Goal: Task Accomplishment & Management: Use online tool/utility

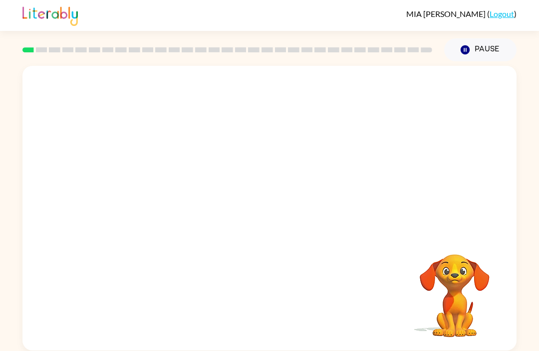
click at [506, 13] on link "Logout" at bounding box center [501, 13] width 24 height 9
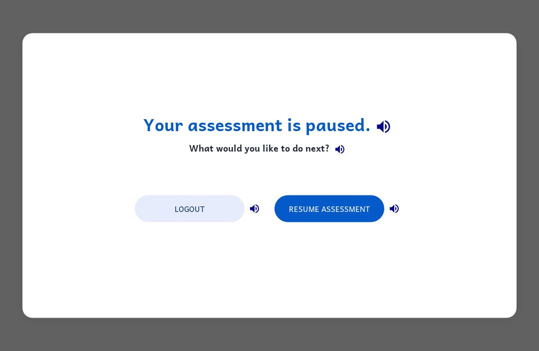
click at [204, 204] on button "Logout" at bounding box center [190, 209] width 110 height 27
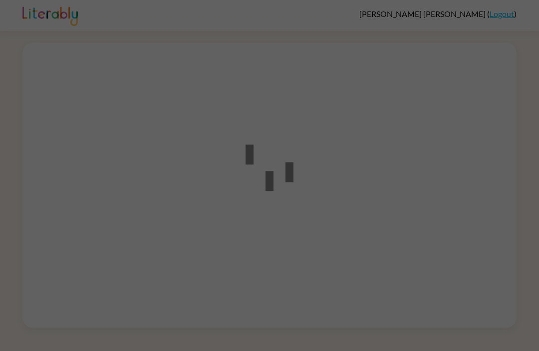
click at [467, 195] on div at bounding box center [269, 175] width 539 height 351
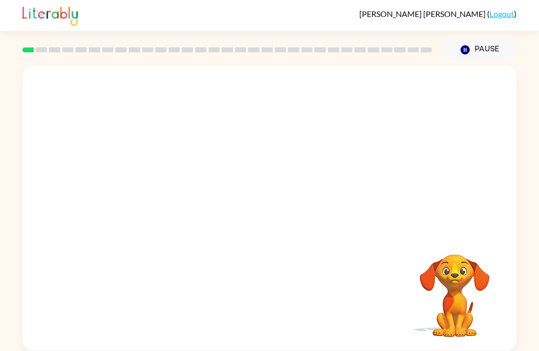
click at [448, 348] on div "Your browser must support playing .mp4 files to use Literably. Please try using…" at bounding box center [269, 208] width 494 height 285
click at [277, 206] on icon "button" at bounding box center [269, 212] width 17 height 17
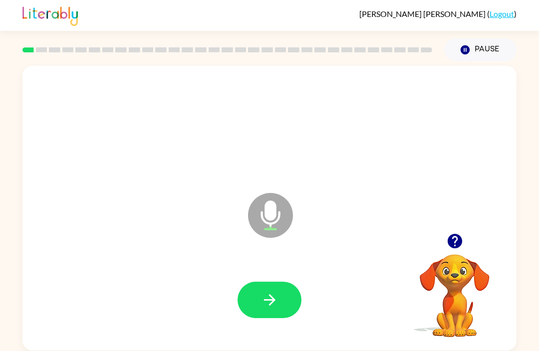
click at [454, 240] on icon "button" at bounding box center [454, 241] width 14 height 14
click at [453, 247] on icon "button" at bounding box center [454, 241] width 14 height 14
click at [453, 242] on icon "button" at bounding box center [454, 241] width 14 height 14
click at [461, 48] on icon "button" at bounding box center [464, 49] width 9 height 9
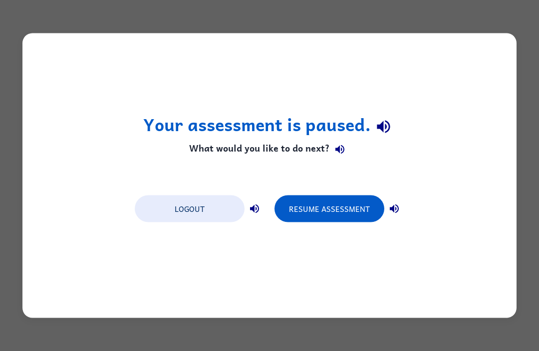
click at [329, 200] on button "Resume Assessment" at bounding box center [329, 209] width 110 height 27
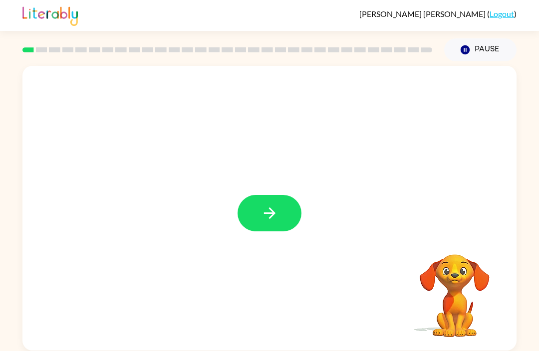
click at [263, 204] on button "button" at bounding box center [269, 213] width 64 height 36
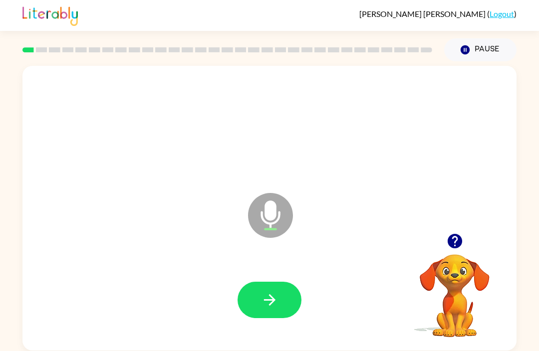
click at [462, 244] on icon "button" at bounding box center [454, 240] width 17 height 17
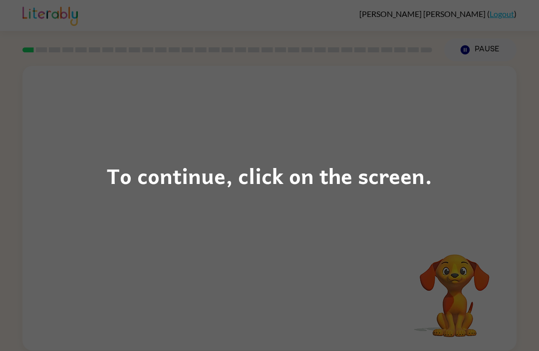
click at [174, 270] on div "To continue, click on the screen." at bounding box center [269, 175] width 539 height 351
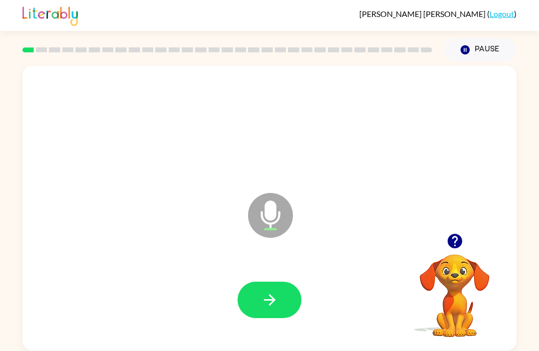
click at [446, 236] on icon "button" at bounding box center [454, 240] width 17 height 17
click at [445, 243] on button "button" at bounding box center [454, 240] width 25 height 25
click at [457, 244] on icon "button" at bounding box center [454, 241] width 14 height 14
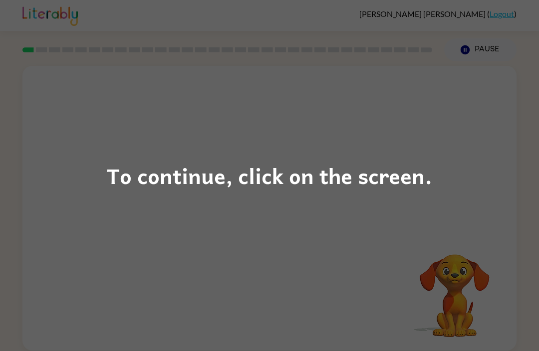
click at [65, 252] on div "To continue, click on the screen." at bounding box center [269, 175] width 539 height 351
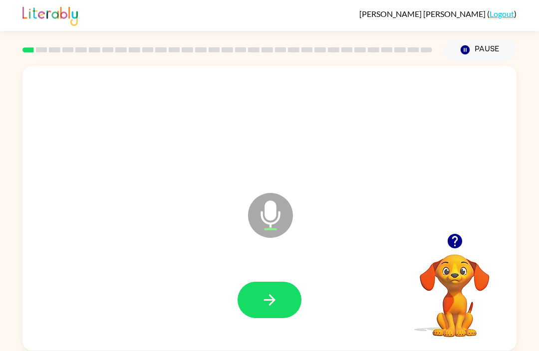
click at [442, 238] on button "button" at bounding box center [454, 240] width 25 height 25
click at [463, 57] on button "Pause Pause" at bounding box center [480, 49] width 72 height 23
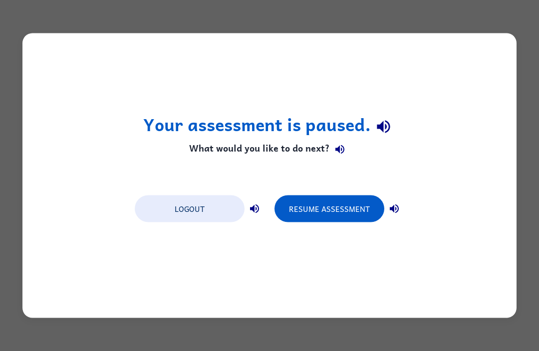
click at [313, 203] on button "Resume Assessment" at bounding box center [329, 209] width 110 height 27
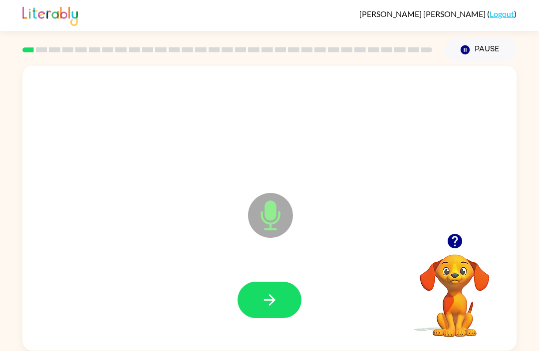
click at [457, 239] on icon "button" at bounding box center [454, 240] width 17 height 17
click at [454, 244] on icon "button" at bounding box center [454, 240] width 17 height 17
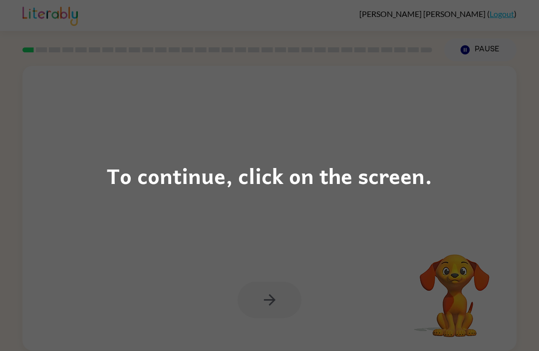
click at [171, 136] on div "To continue, click on the screen." at bounding box center [269, 175] width 539 height 351
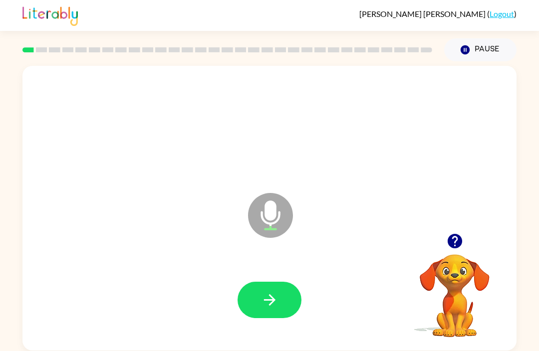
click at [458, 239] on icon "button" at bounding box center [454, 241] width 14 height 14
click at [458, 244] on icon "button" at bounding box center [454, 241] width 14 height 14
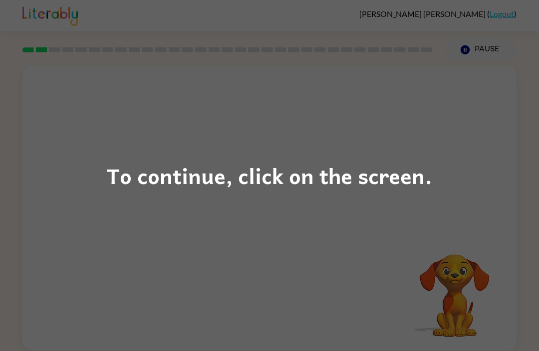
click at [137, 220] on div "To continue, click on the screen." at bounding box center [269, 175] width 539 height 351
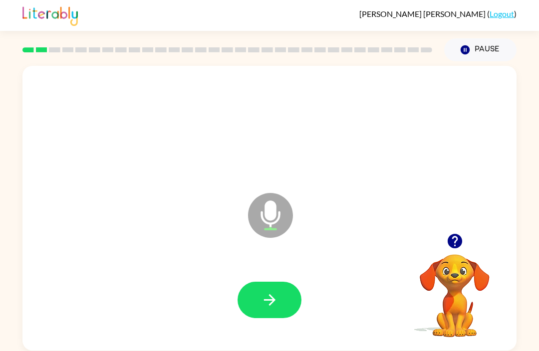
click at [460, 54] on icon "Pause" at bounding box center [464, 49] width 11 height 11
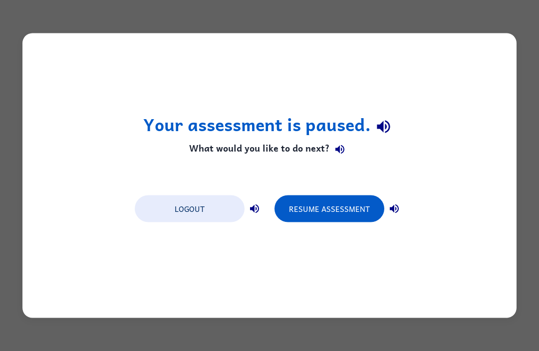
click at [314, 202] on button "Resume Assessment" at bounding box center [329, 209] width 110 height 27
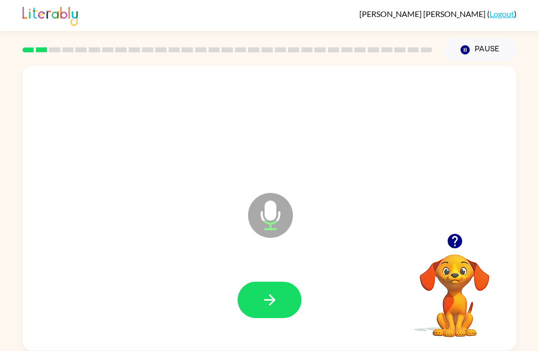
click at [449, 244] on icon "button" at bounding box center [454, 241] width 14 height 14
click at [455, 234] on icon "button" at bounding box center [454, 240] width 17 height 17
click at [448, 233] on icon "button" at bounding box center [454, 240] width 17 height 17
click at [459, 238] on icon "button" at bounding box center [454, 241] width 14 height 14
click at [462, 49] on icon "button" at bounding box center [464, 49] width 9 height 9
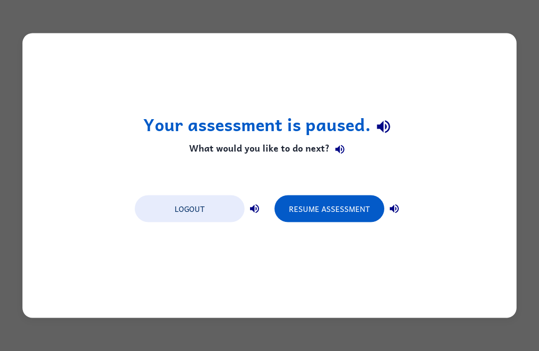
click at [195, 201] on button "Logout" at bounding box center [190, 209] width 110 height 27
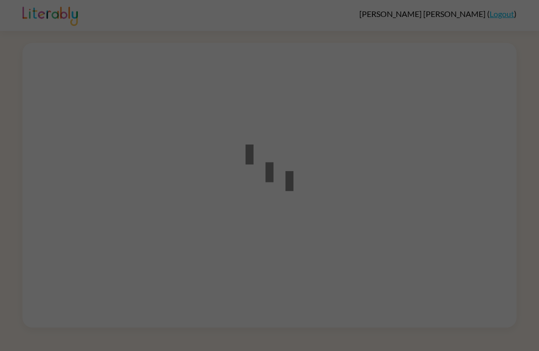
click at [356, 286] on div at bounding box center [269, 175] width 539 height 351
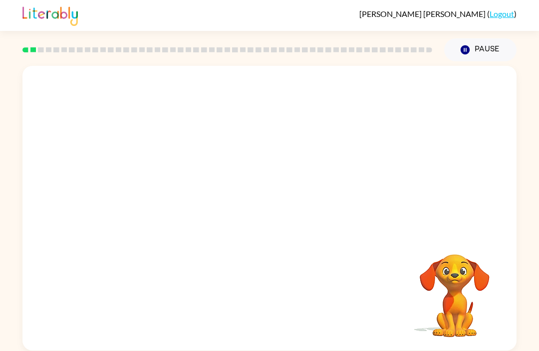
click at [477, 47] on button "Pause Pause" at bounding box center [480, 49] width 72 height 23
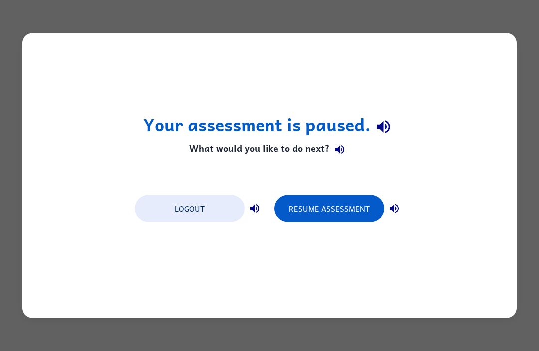
click at [309, 222] on button "Resume Assessment" at bounding box center [329, 209] width 110 height 27
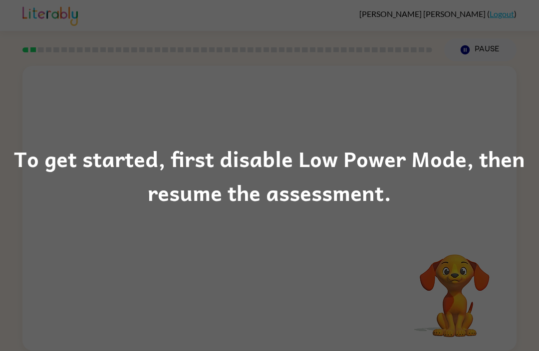
click at [538, 149] on div "To get started, first disable Low Power Mode, then resume the assessment." at bounding box center [269, 176] width 539 height 68
click at [0, 153] on div "To get started, first disable Low Power Mode, then resume the assessment." at bounding box center [269, 176] width 539 height 68
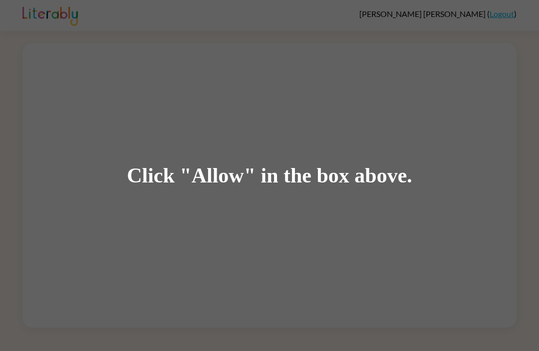
click at [306, 242] on div "Click "Allow" in the box above." at bounding box center [269, 175] width 539 height 351
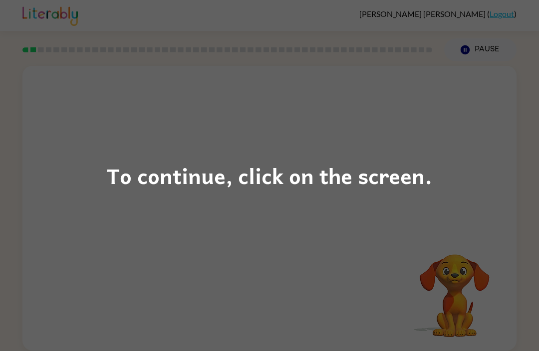
click at [242, 303] on div "To continue, click on the screen." at bounding box center [269, 175] width 539 height 351
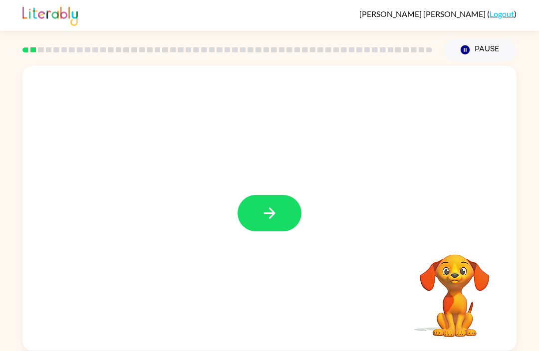
click at [266, 201] on button "button" at bounding box center [269, 213] width 64 height 36
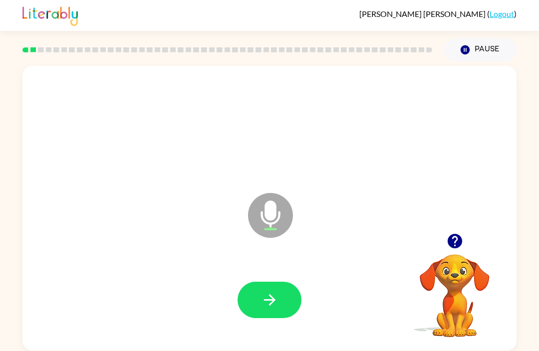
click at [456, 238] on icon "button" at bounding box center [454, 240] width 17 height 17
click at [463, 50] on icon "button" at bounding box center [464, 49] width 9 height 9
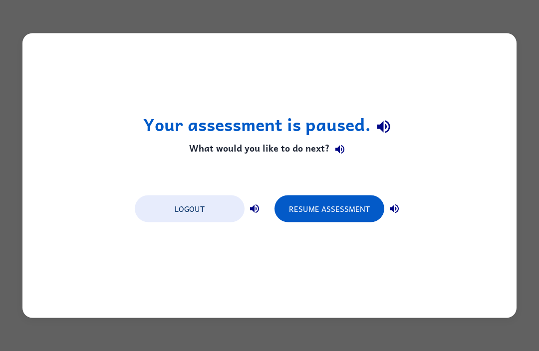
click at [328, 211] on button "Resume Assessment" at bounding box center [329, 209] width 110 height 27
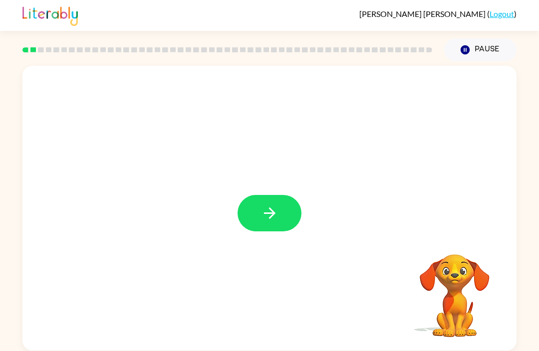
click at [268, 231] on button "button" at bounding box center [269, 213] width 64 height 36
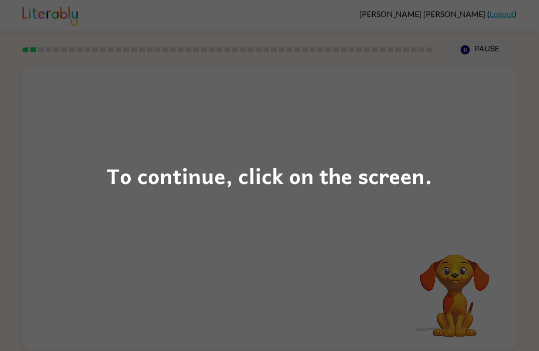
click at [153, 249] on div "To continue, click on the screen." at bounding box center [269, 175] width 539 height 351
click at [91, 129] on div "To continue, click on the screen." at bounding box center [269, 175] width 539 height 351
click at [157, 247] on div "To continue, click on the screen." at bounding box center [269, 175] width 539 height 351
click at [190, 238] on div "To continue, click on the screen." at bounding box center [269, 175] width 539 height 351
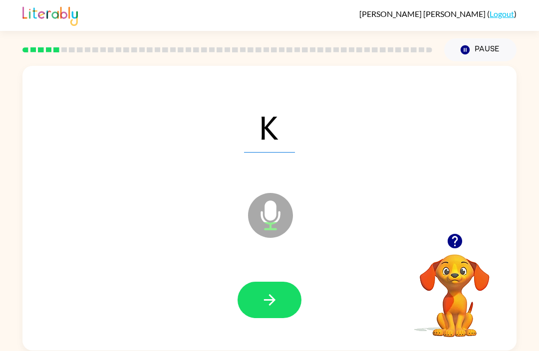
click at [462, 47] on icon "Pause" at bounding box center [464, 49] width 11 height 11
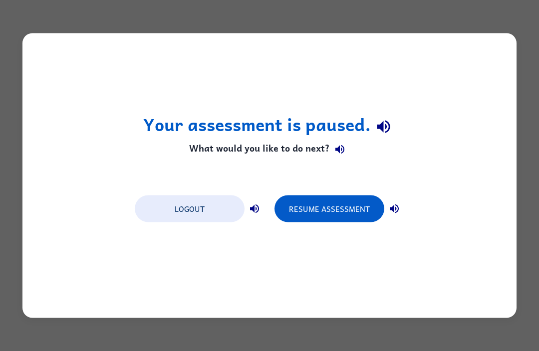
click at [333, 210] on button "Resume Assessment" at bounding box center [329, 209] width 110 height 27
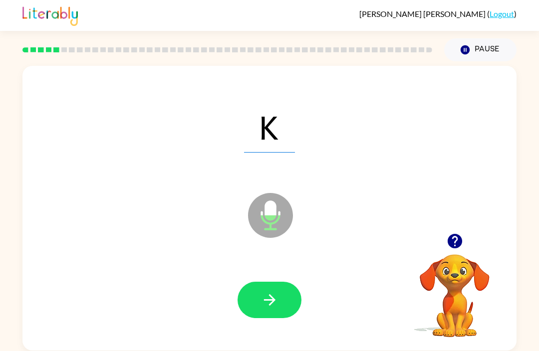
click at [245, 298] on button "button" at bounding box center [269, 300] width 64 height 36
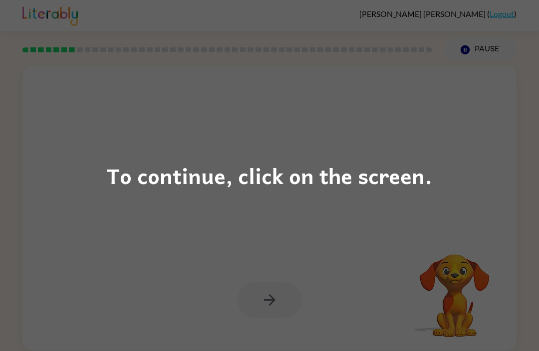
click at [260, 127] on div "To continue, click on the screen." at bounding box center [269, 175] width 539 height 351
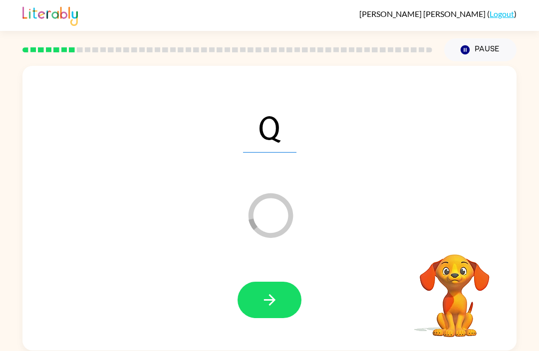
click at [251, 281] on div at bounding box center [269, 300] width 474 height 82
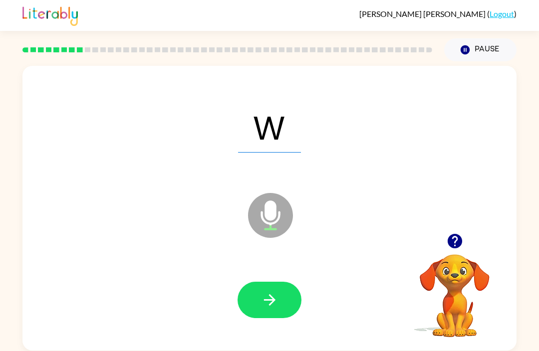
click at [249, 308] on button "button" at bounding box center [269, 300] width 64 height 36
click at [454, 242] on icon "button" at bounding box center [454, 241] width 14 height 14
click at [276, 316] on button "button" at bounding box center [269, 300] width 64 height 36
click at [245, 298] on button "button" at bounding box center [269, 300] width 64 height 36
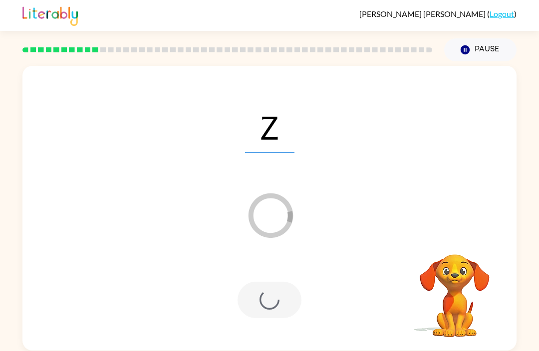
click at [458, 41] on button "Pause Pause" at bounding box center [480, 49] width 72 height 23
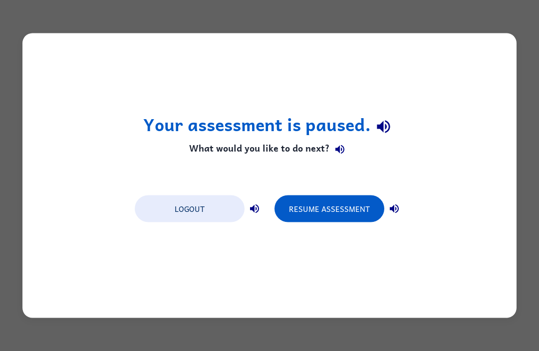
click at [317, 210] on button "Resume Assessment" at bounding box center [329, 209] width 110 height 27
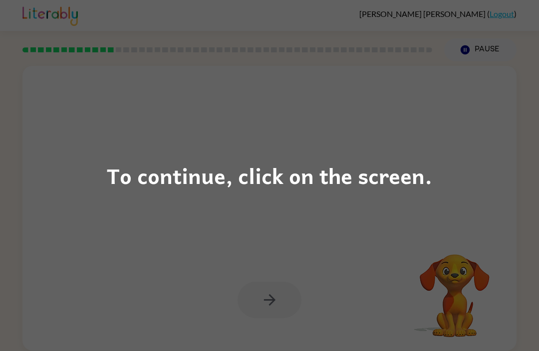
click at [301, 195] on div "To continue, click on the screen." at bounding box center [269, 175] width 539 height 351
click at [146, 246] on div "To continue, click on the screen." at bounding box center [269, 175] width 539 height 351
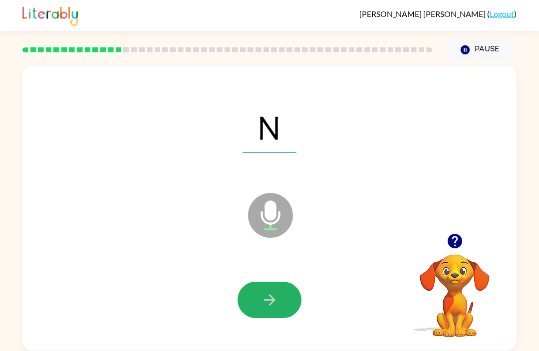
click at [275, 316] on button "button" at bounding box center [269, 300] width 64 height 36
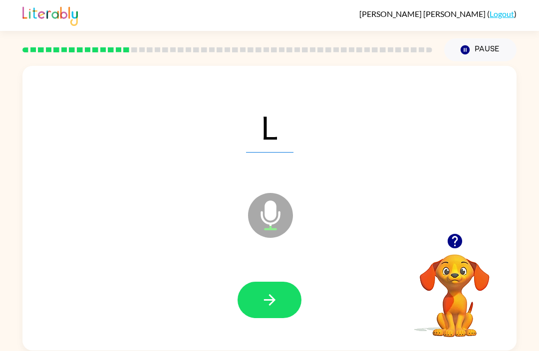
click at [271, 291] on button "button" at bounding box center [269, 300] width 64 height 36
click at [263, 311] on button "button" at bounding box center [269, 300] width 64 height 36
click at [269, 299] on icon "button" at bounding box center [269, 299] width 17 height 17
click at [276, 318] on button "button" at bounding box center [269, 300] width 64 height 36
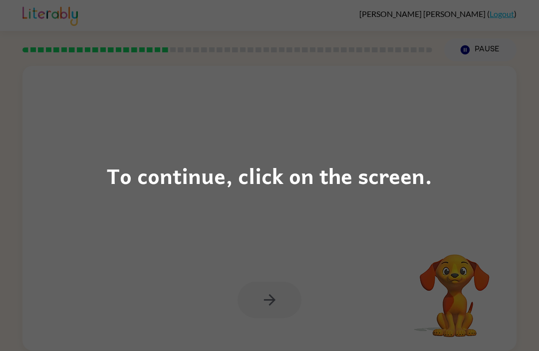
click at [124, 186] on div "To continue, click on the screen." at bounding box center [269, 176] width 325 height 34
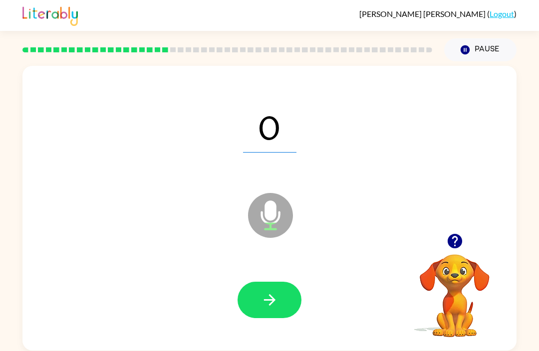
scroll to position [1, 0]
click at [261, 298] on icon "button" at bounding box center [269, 299] width 17 height 17
click at [284, 309] on button "button" at bounding box center [269, 300] width 64 height 36
click at [277, 306] on icon "button" at bounding box center [269, 299] width 17 height 17
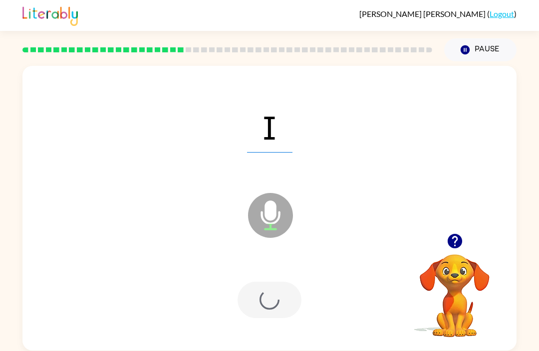
click at [277, 306] on div at bounding box center [269, 300] width 64 height 36
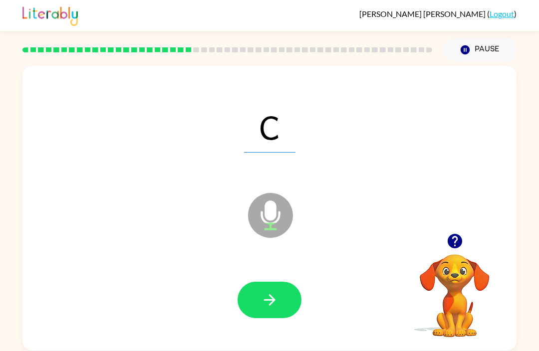
click at [278, 293] on icon "button" at bounding box center [269, 299] width 17 height 17
click at [443, 242] on button "button" at bounding box center [454, 240] width 25 height 25
click at [260, 288] on button "button" at bounding box center [269, 300] width 64 height 36
click at [446, 242] on icon "button" at bounding box center [454, 240] width 17 height 17
click at [461, 241] on icon "button" at bounding box center [454, 241] width 14 height 14
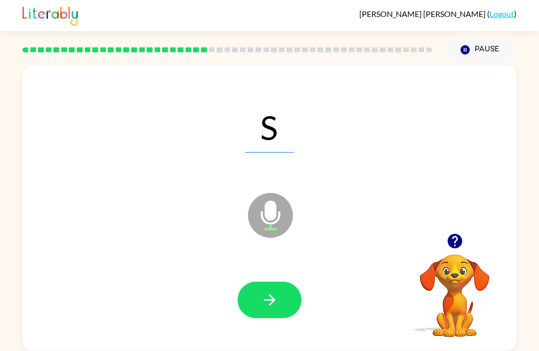
click at [267, 311] on button "button" at bounding box center [269, 300] width 64 height 36
click at [471, 51] on button "Pause Pause" at bounding box center [480, 49] width 72 height 23
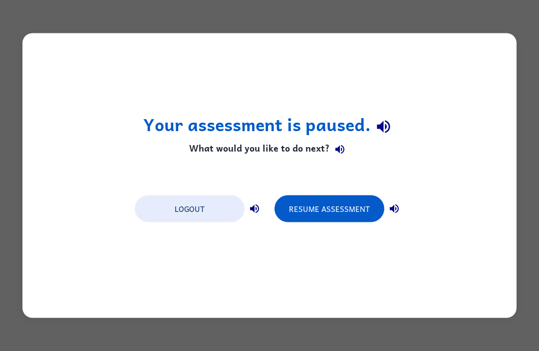
scroll to position [0, 0]
